Goal: Transaction & Acquisition: Obtain resource

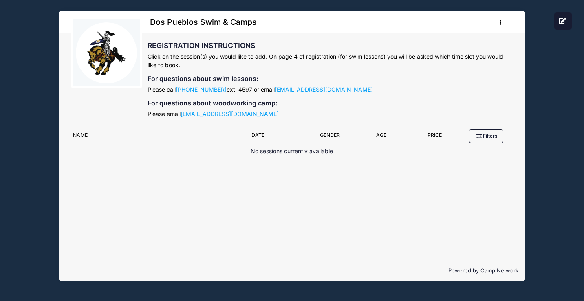
click at [505, 21] on button "button" at bounding box center [503, 22] width 22 height 14
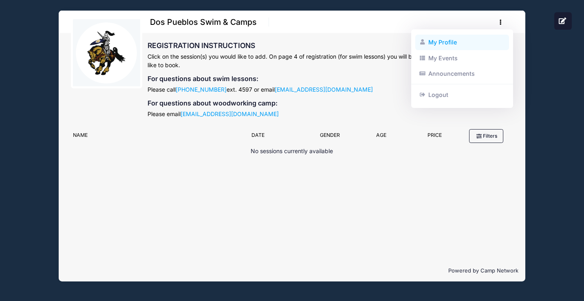
click at [448, 41] on link "My Profile" at bounding box center [462, 42] width 94 height 15
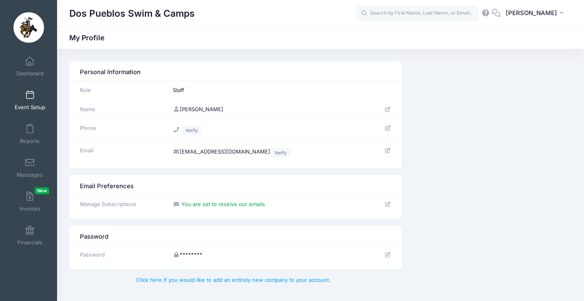
click at [30, 93] on span at bounding box center [30, 95] width 0 height 9
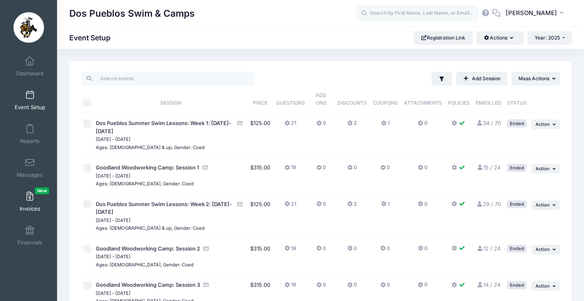
click at [31, 203] on link "Invoices New" at bounding box center [30, 202] width 39 height 29
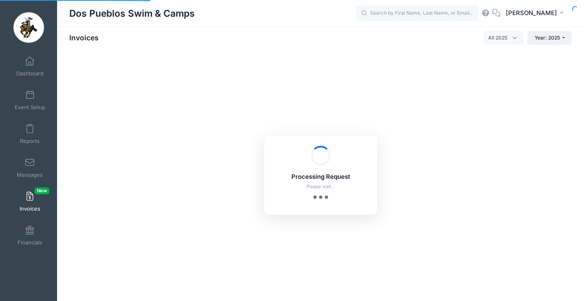
select select
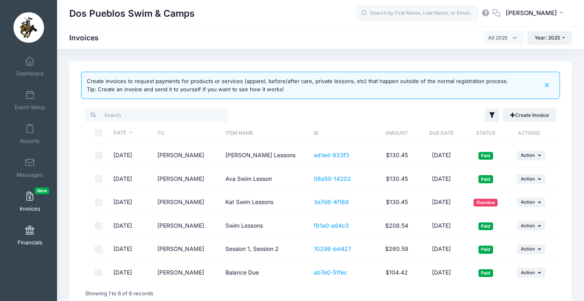
click at [30, 230] on span at bounding box center [30, 230] width 0 height 9
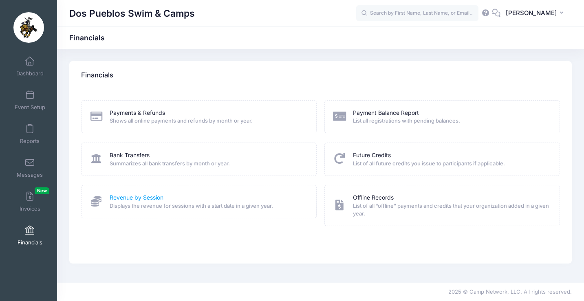
click at [154, 194] on link "Revenue by Session" at bounding box center [137, 198] width 54 height 9
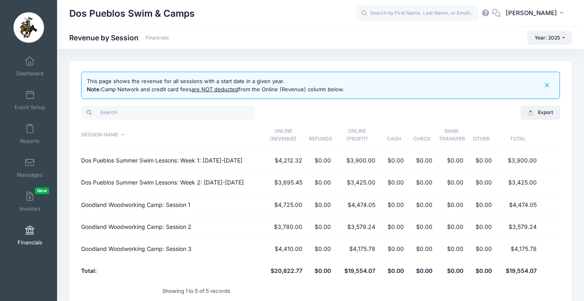
click at [30, 226] on span at bounding box center [30, 230] width 0 height 9
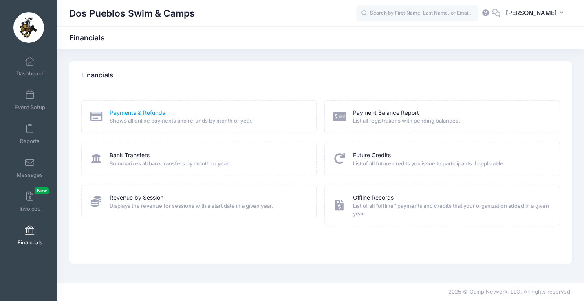
click at [140, 112] on link "Payments & Refunds" at bounding box center [137, 113] width 55 height 9
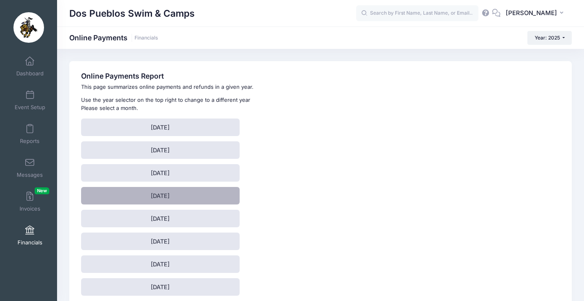
click at [173, 196] on link "[DATE]" at bounding box center [160, 196] width 158 height 18
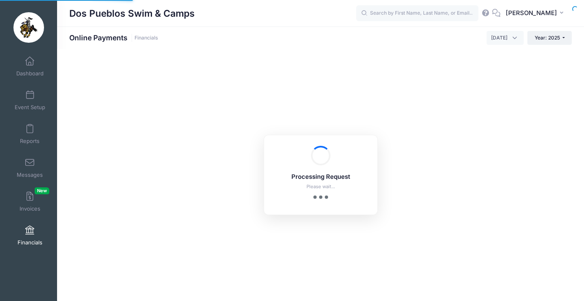
select select "10"
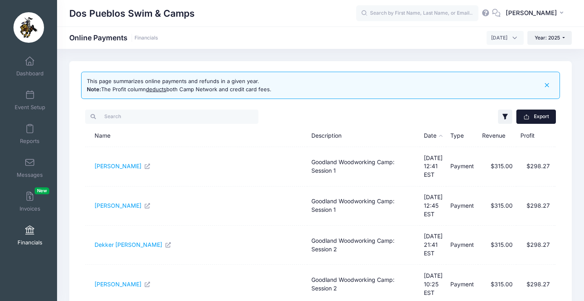
click at [536, 112] on button "Export" at bounding box center [537, 117] width 40 height 14
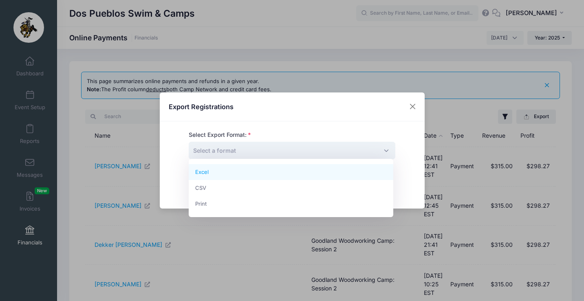
click at [320, 146] on span "Select a format" at bounding box center [292, 151] width 207 height 18
select select "excel"
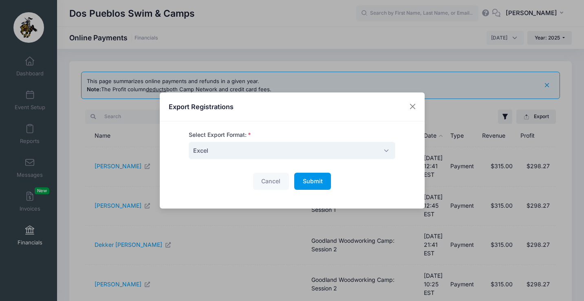
click at [314, 181] on span "Submit" at bounding box center [313, 181] width 20 height 7
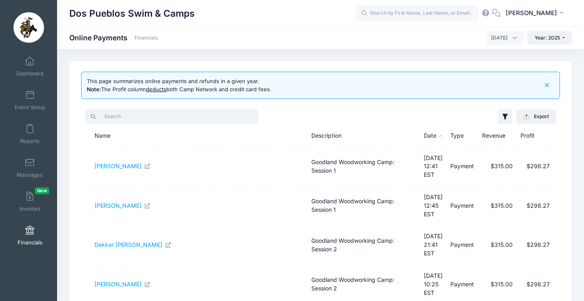
click at [238, 110] on input "search" at bounding box center [171, 117] width 173 height 14
click at [501, 38] on span "[DATE]" at bounding box center [499, 37] width 16 height 7
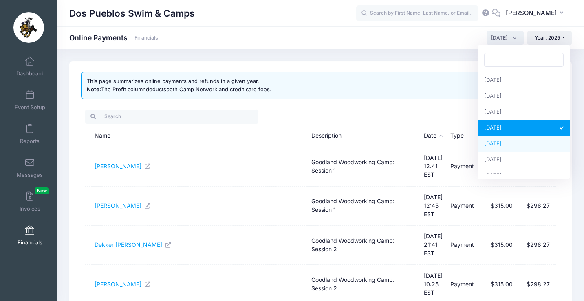
select select "5"
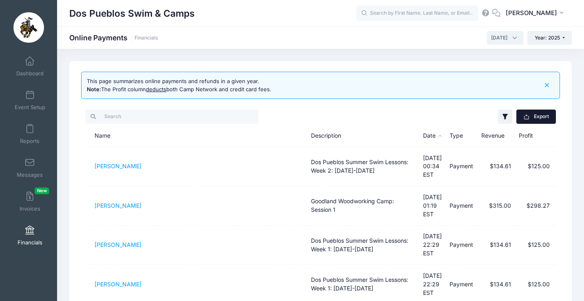
click at [529, 117] on icon "button" at bounding box center [526, 117] width 7 height 7
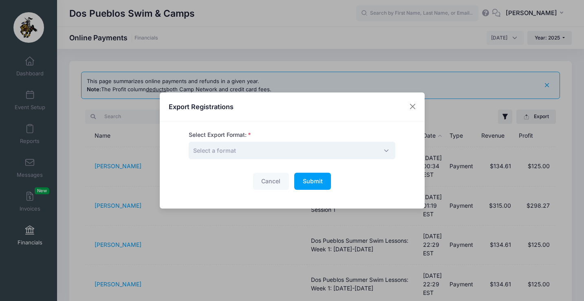
click at [289, 154] on span "Select a format" at bounding box center [292, 151] width 207 height 18
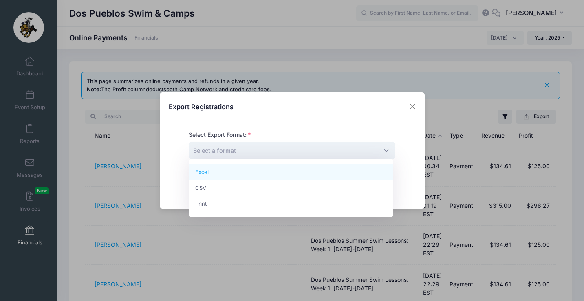
select select "excel"
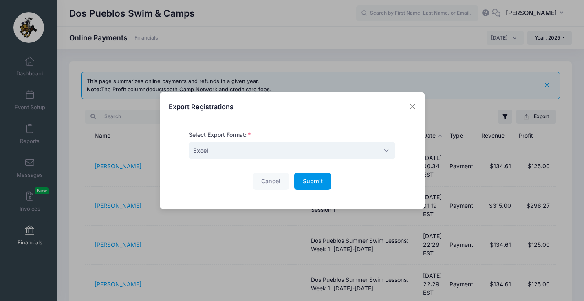
click at [322, 177] on button "Submit Please wait..." at bounding box center [312, 182] width 37 height 18
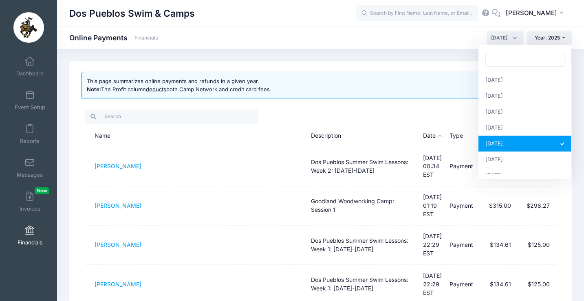
click at [516, 34] on span "[DATE]" at bounding box center [505, 38] width 37 height 14
select select "6"
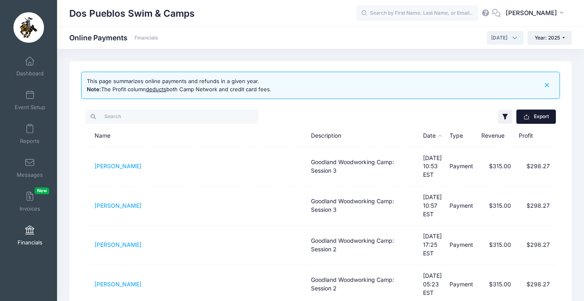
click at [532, 117] on button "Export" at bounding box center [537, 117] width 40 height 14
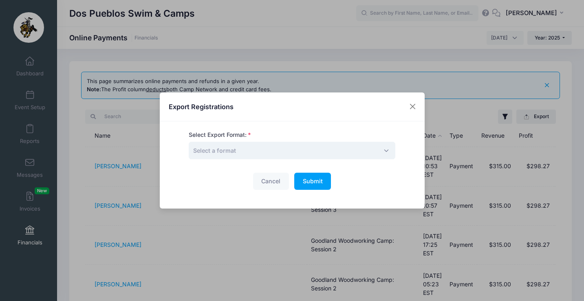
click at [296, 148] on span "Select a format" at bounding box center [292, 151] width 207 height 18
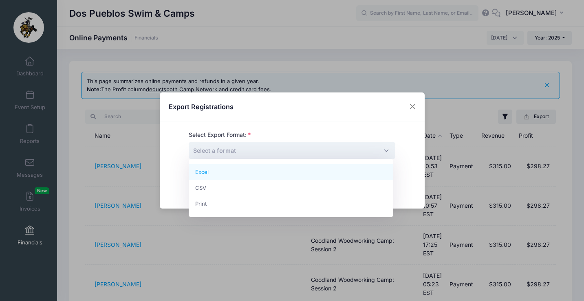
select select "excel"
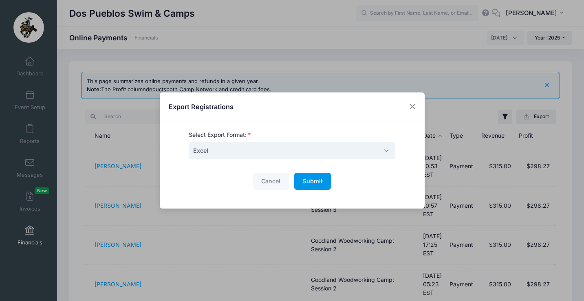
click at [315, 181] on span "Submit" at bounding box center [313, 181] width 20 height 7
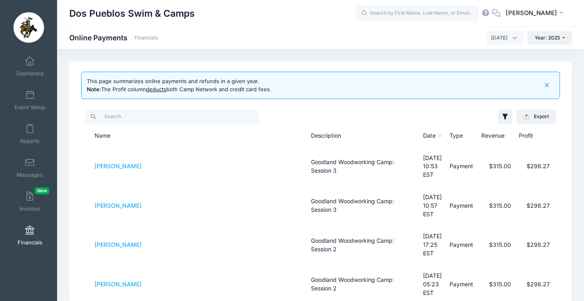
click at [506, 42] on span "[DATE]" at bounding box center [505, 38] width 37 height 14
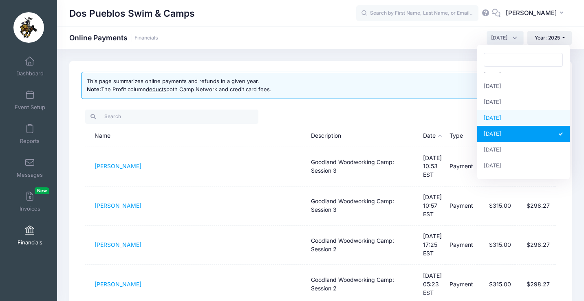
scroll to position [26, 0]
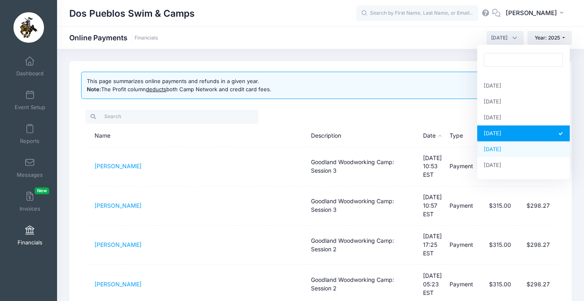
select select "7"
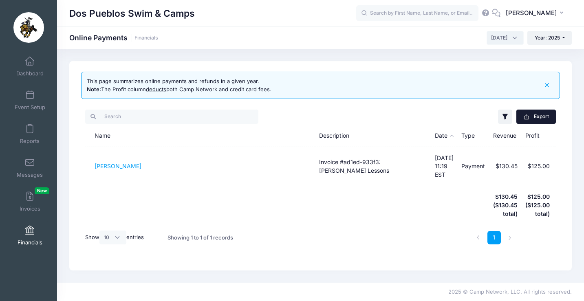
click at [527, 111] on button "Export" at bounding box center [537, 117] width 40 height 14
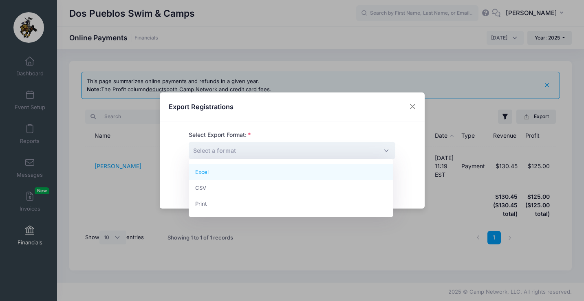
click at [329, 155] on span "Select a format" at bounding box center [292, 151] width 207 height 18
select select "excel"
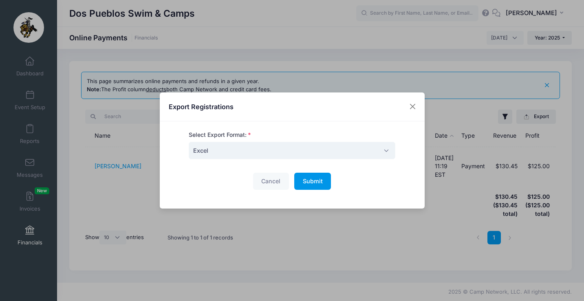
click at [317, 182] on span "Submit" at bounding box center [313, 181] width 20 height 7
click at [497, 37] on div "Export Registrations Select Export Format: Excel CSV Print Excel Cancel Submit …" at bounding box center [292, 150] width 584 height 301
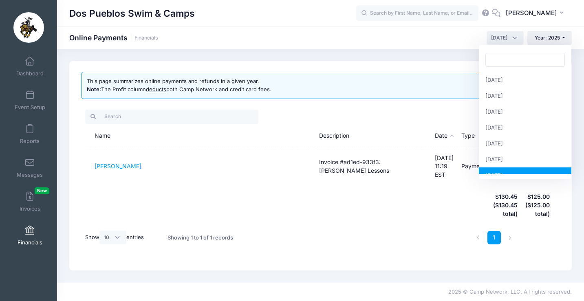
click at [497, 38] on span "[DATE]" at bounding box center [499, 37] width 16 height 7
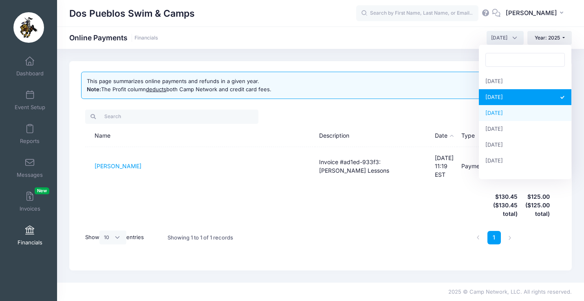
select select "8"
